Goal: Transaction & Acquisition: Purchase product/service

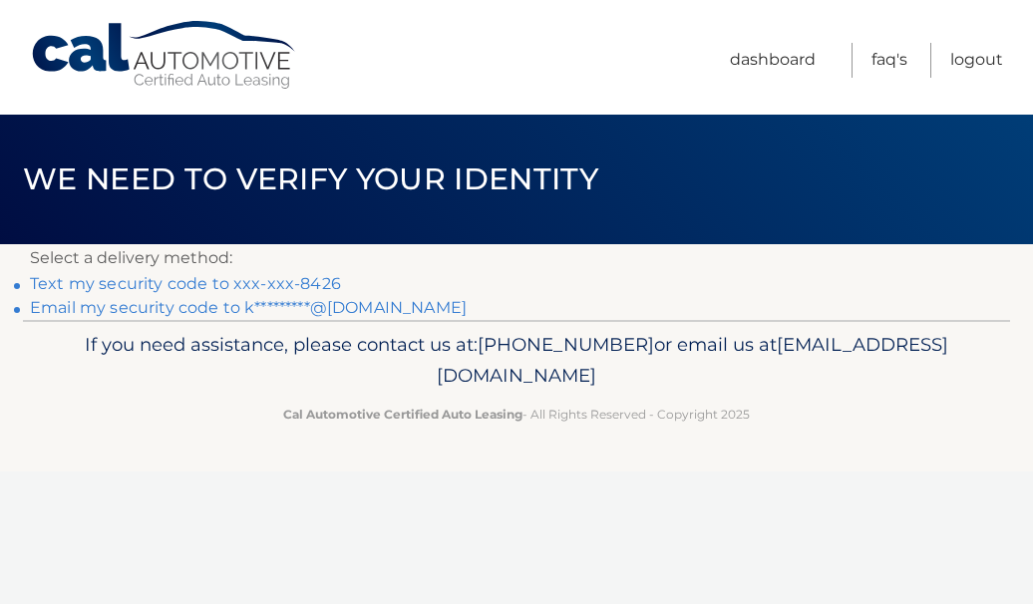
click at [279, 285] on link "Text my security code to xxx-xxx-8426" at bounding box center [185, 283] width 311 height 19
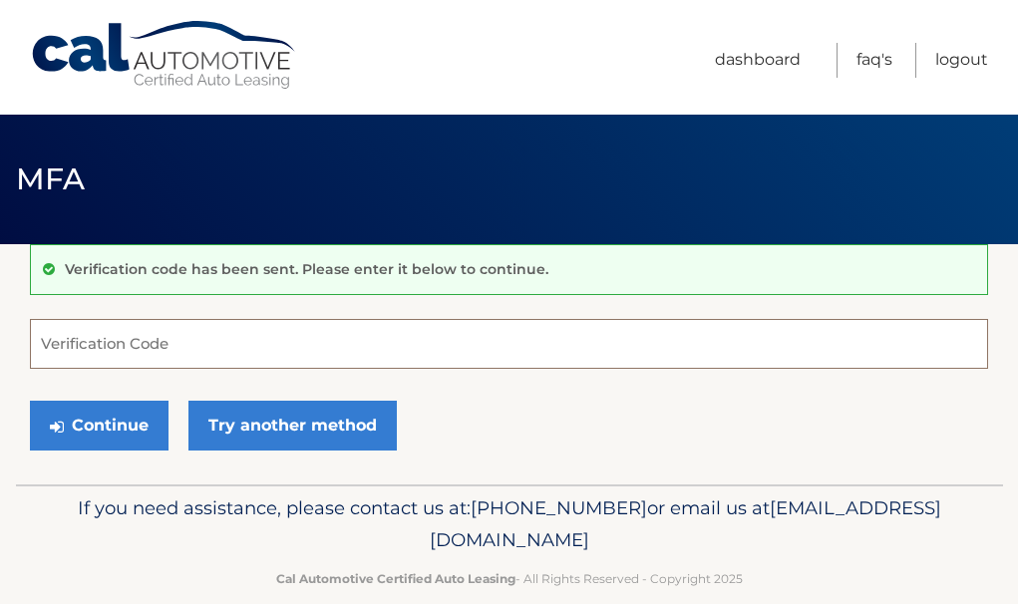
click at [272, 355] on input "Verification Code" at bounding box center [509, 344] width 958 height 50
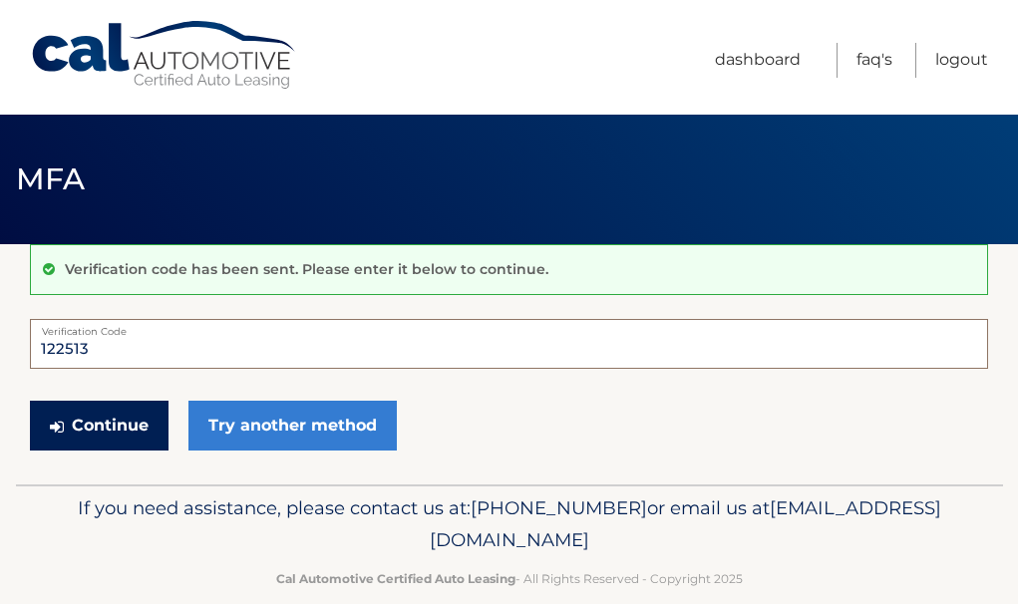
type input "122513"
click at [128, 429] on button "Continue" at bounding box center [99, 426] width 139 height 50
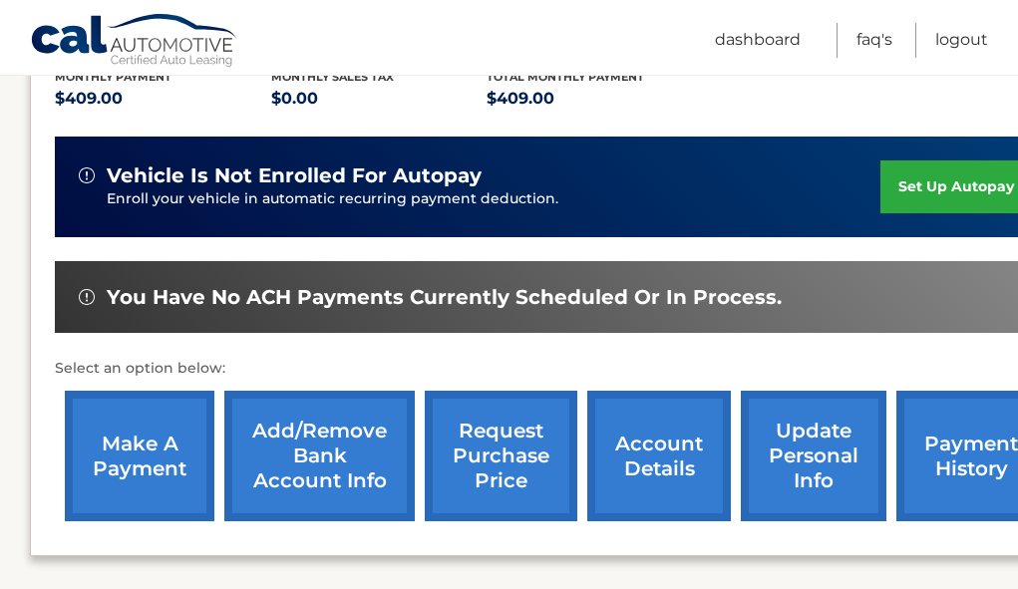
scroll to position [481, 0]
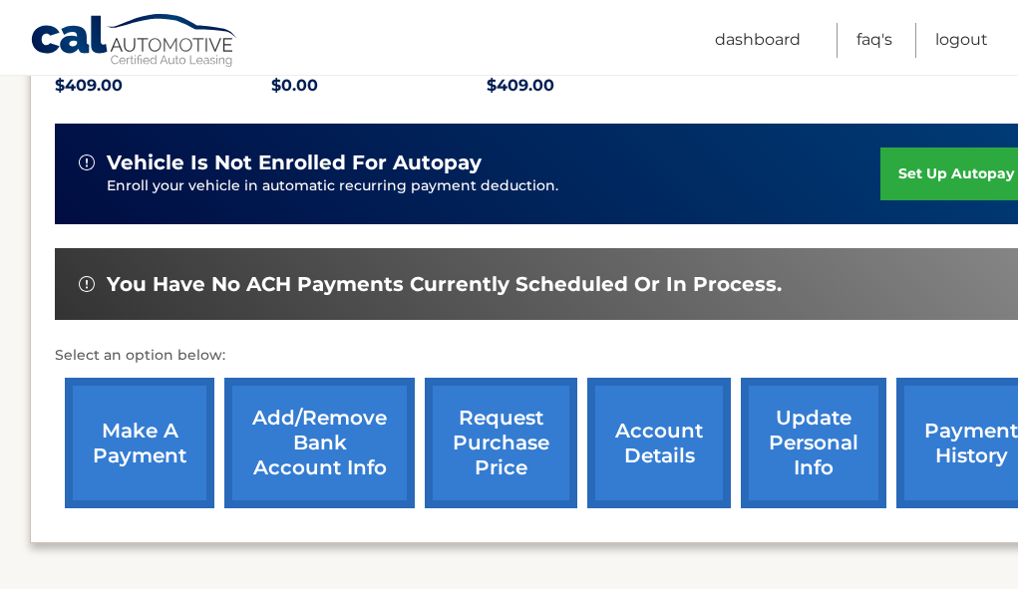
click at [158, 414] on link "make a payment" at bounding box center [140, 443] width 150 height 131
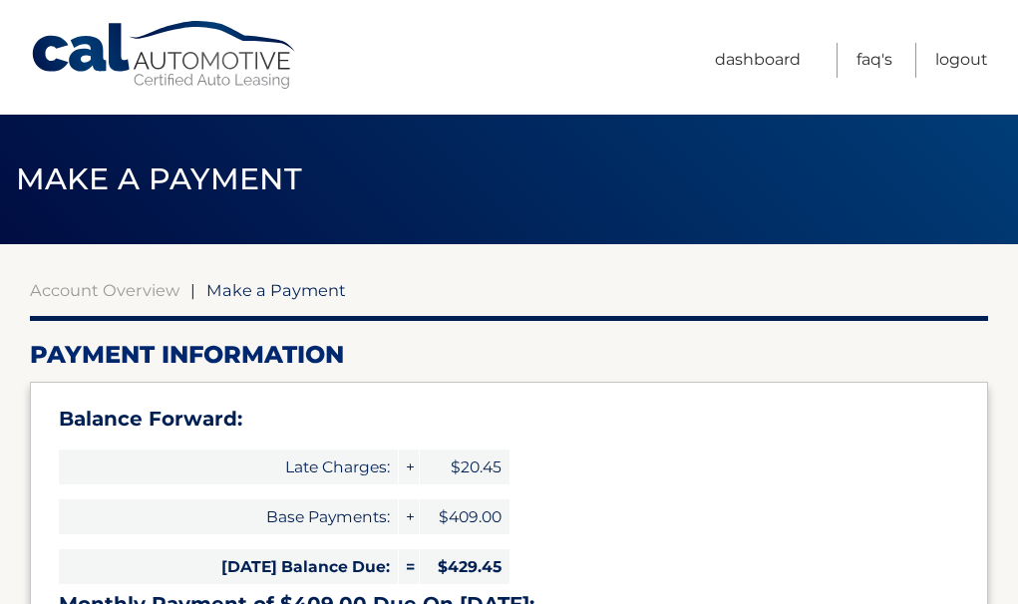
select select "YTkyZmYxYjAtMjhhZS00Mjk0LTgwMTgtMDg3Njg0YTRiODcz"
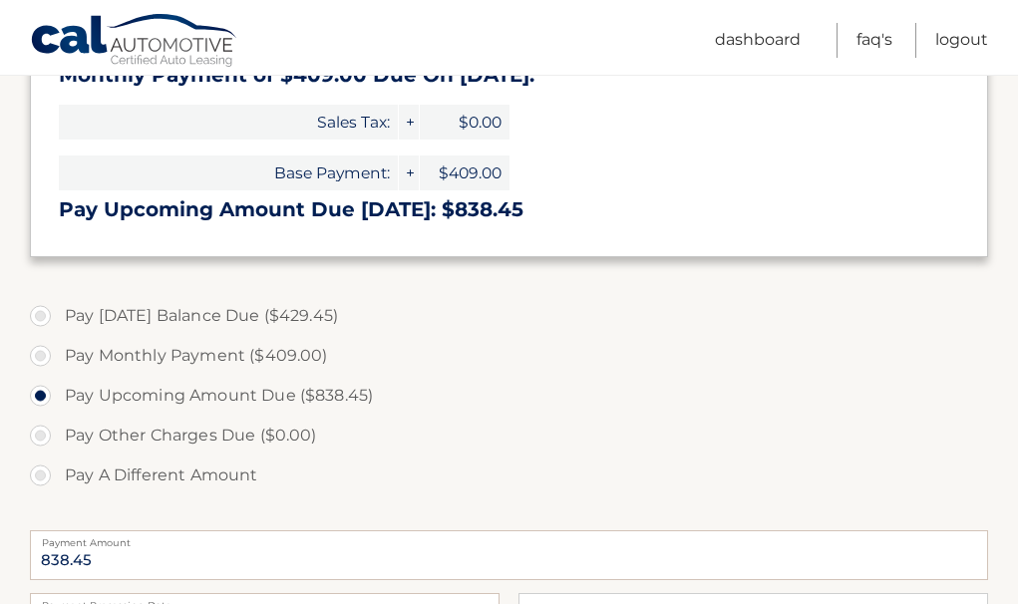
scroll to position [531, 0]
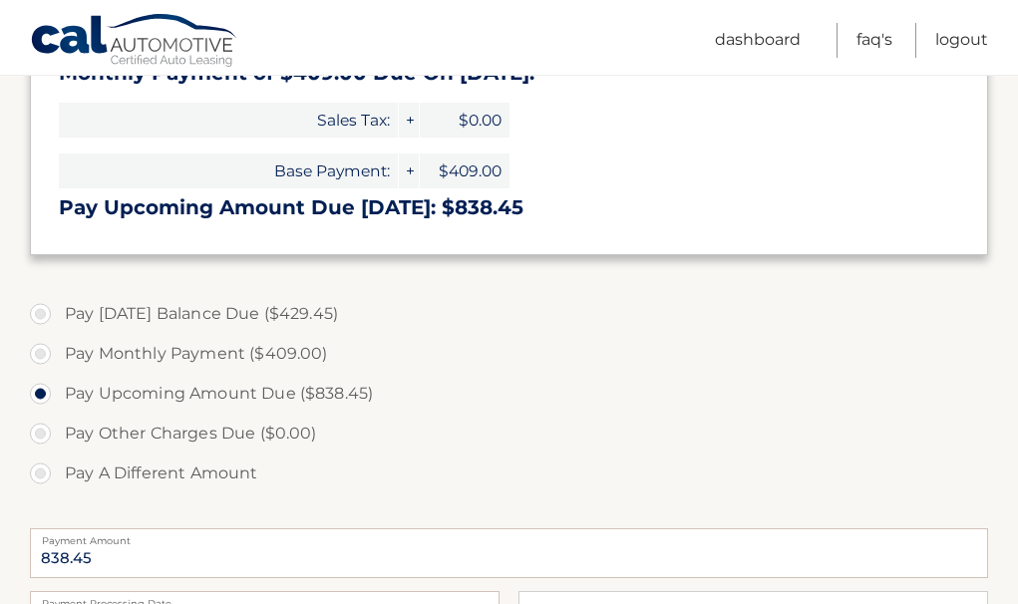
click at [43, 351] on label "Pay Monthly Payment ($409.00)" at bounding box center [509, 354] width 958 height 40
click at [43, 351] on input "Pay Monthly Payment ($409.00)" at bounding box center [48, 350] width 20 height 32
radio input "true"
type input "409.00"
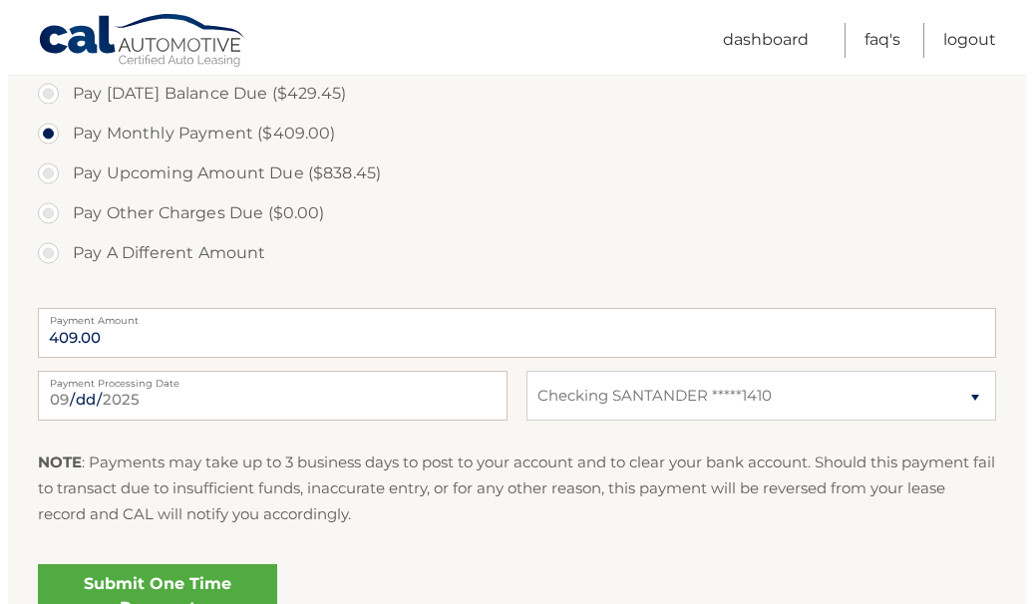
scroll to position [760, 0]
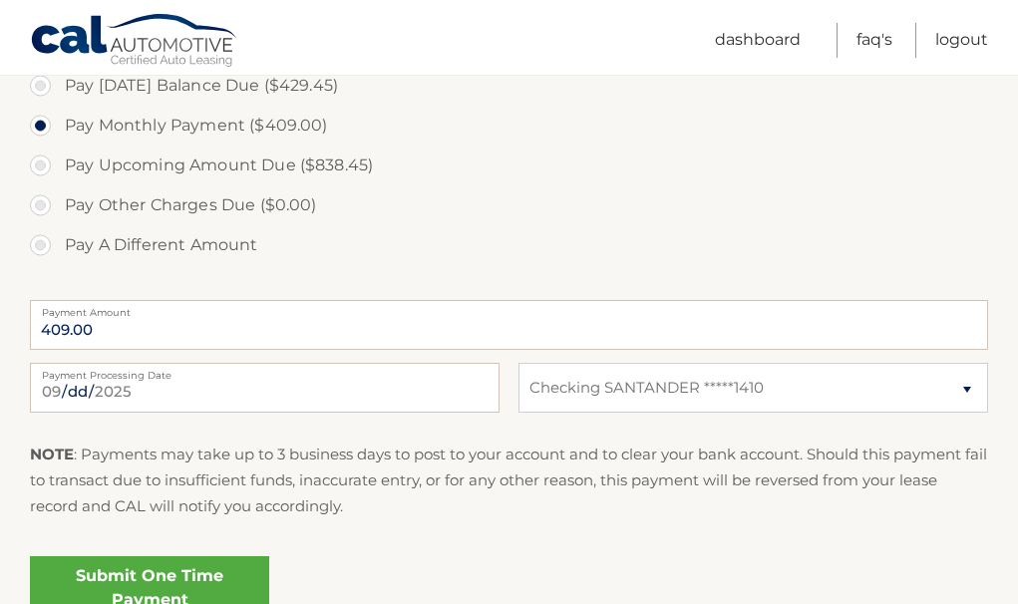
click at [158, 585] on link "Submit One Time Payment" at bounding box center [149, 588] width 239 height 64
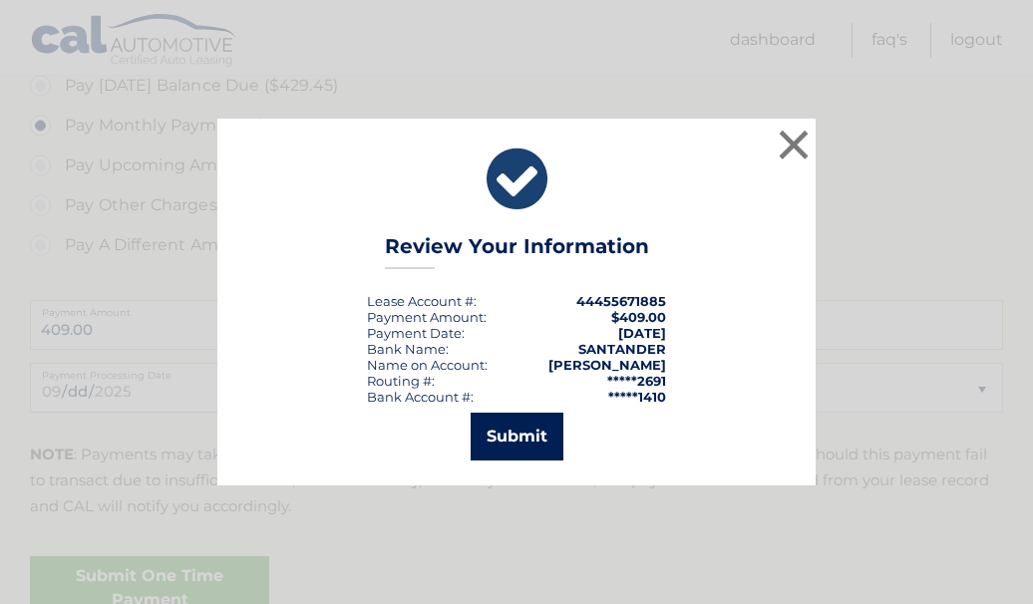
click at [540, 431] on button "Submit" at bounding box center [516, 437] width 93 height 48
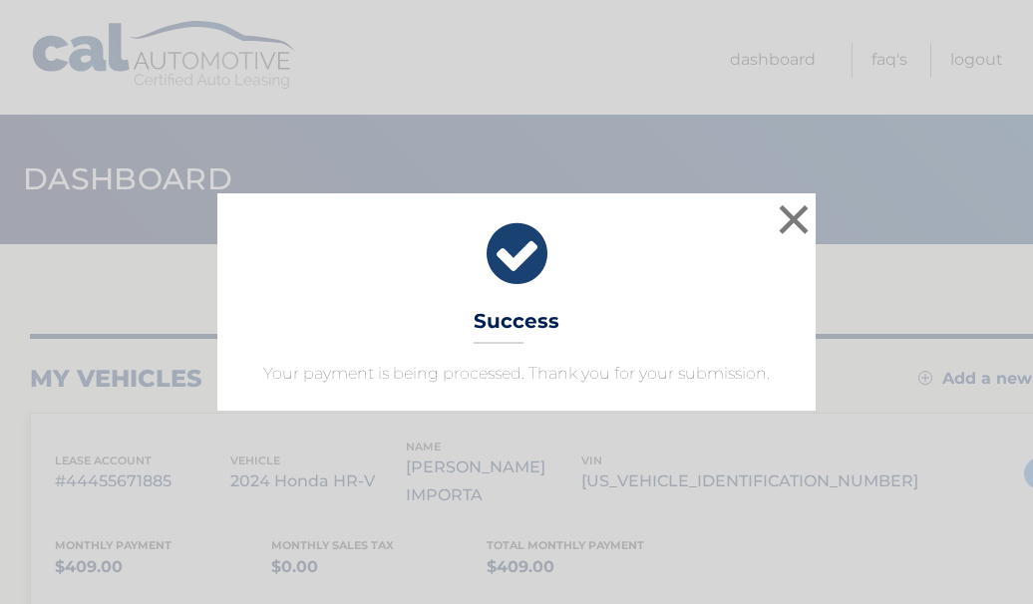
drag, startPoint x: 0, startPoint y: 0, endPoint x: 540, endPoint y: 431, distance: 690.9
click at [540, 431] on div "× Success Your payment is being processed. Thank you for your submission. Loadi…" at bounding box center [516, 302] width 1033 height 604
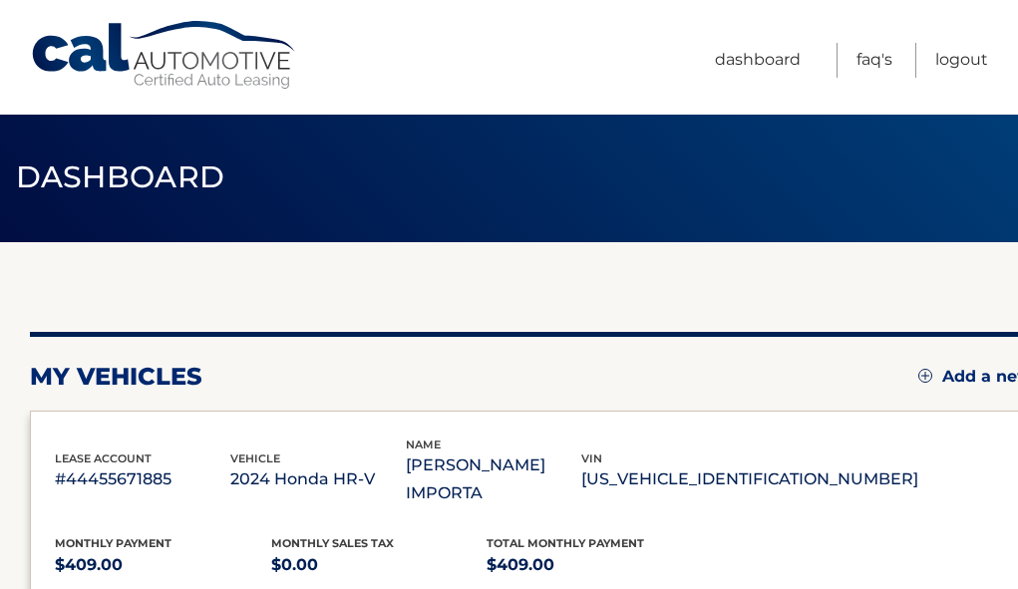
scroll to position [3, 0]
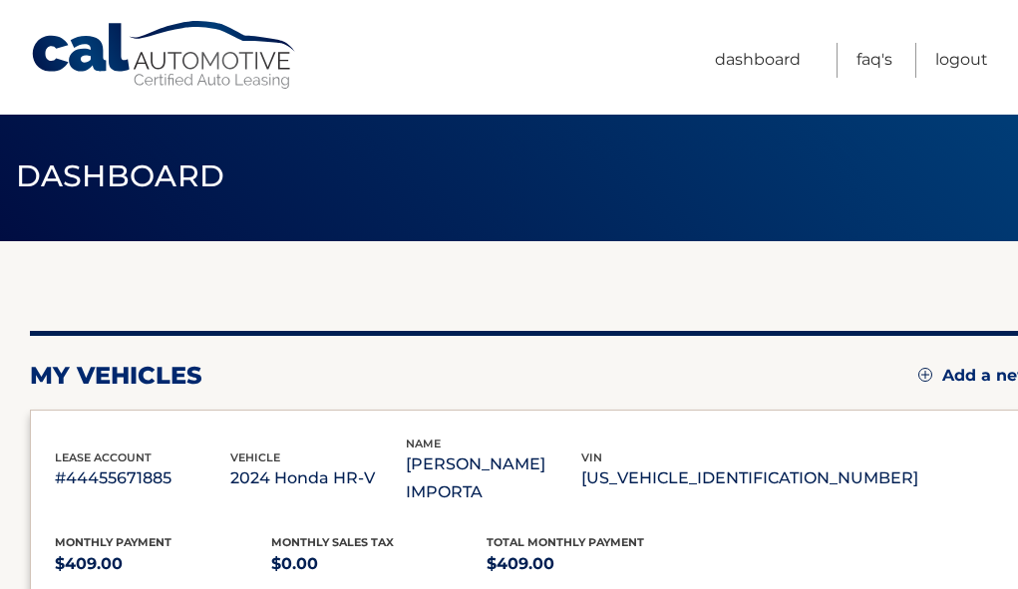
drag, startPoint x: 490, startPoint y: 406, endPoint x: 501, endPoint y: 369, distance: 38.5
click at [498, 376] on div "my vehicles Add a new lease" at bounding box center [555, 376] width 1051 height 30
click at [501, 369] on div "my vehicles Add a new lease" at bounding box center [555, 376] width 1051 height 30
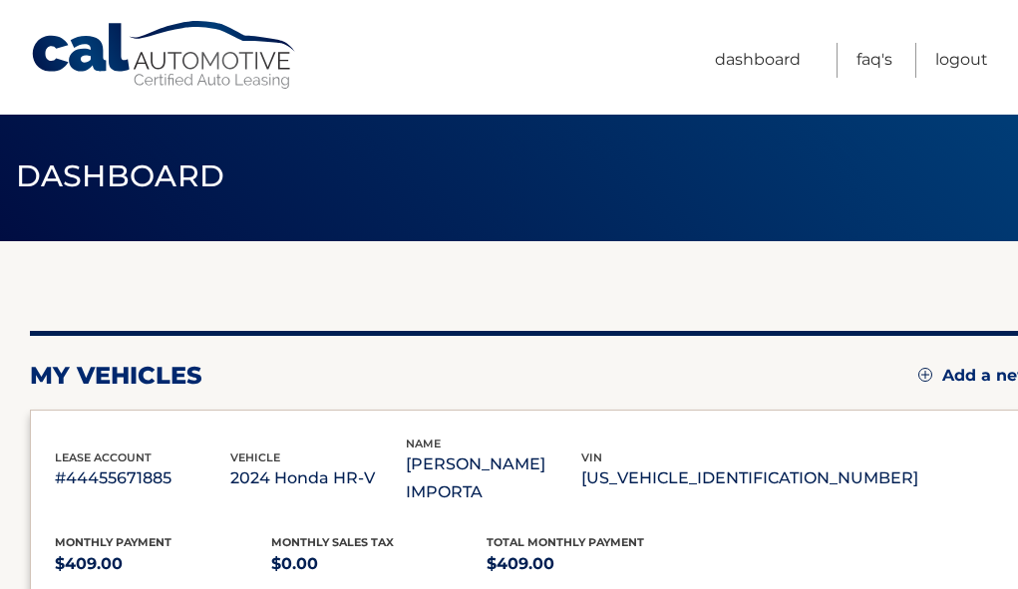
click at [501, 369] on div "my vehicles Add a new lease" at bounding box center [555, 376] width 1051 height 30
click at [664, 114] on div "Cal Automotive Menu Dashboard FAQ's Logout vin" at bounding box center [509, 291] width 1018 height 589
